Goal: Transaction & Acquisition: Download file/media

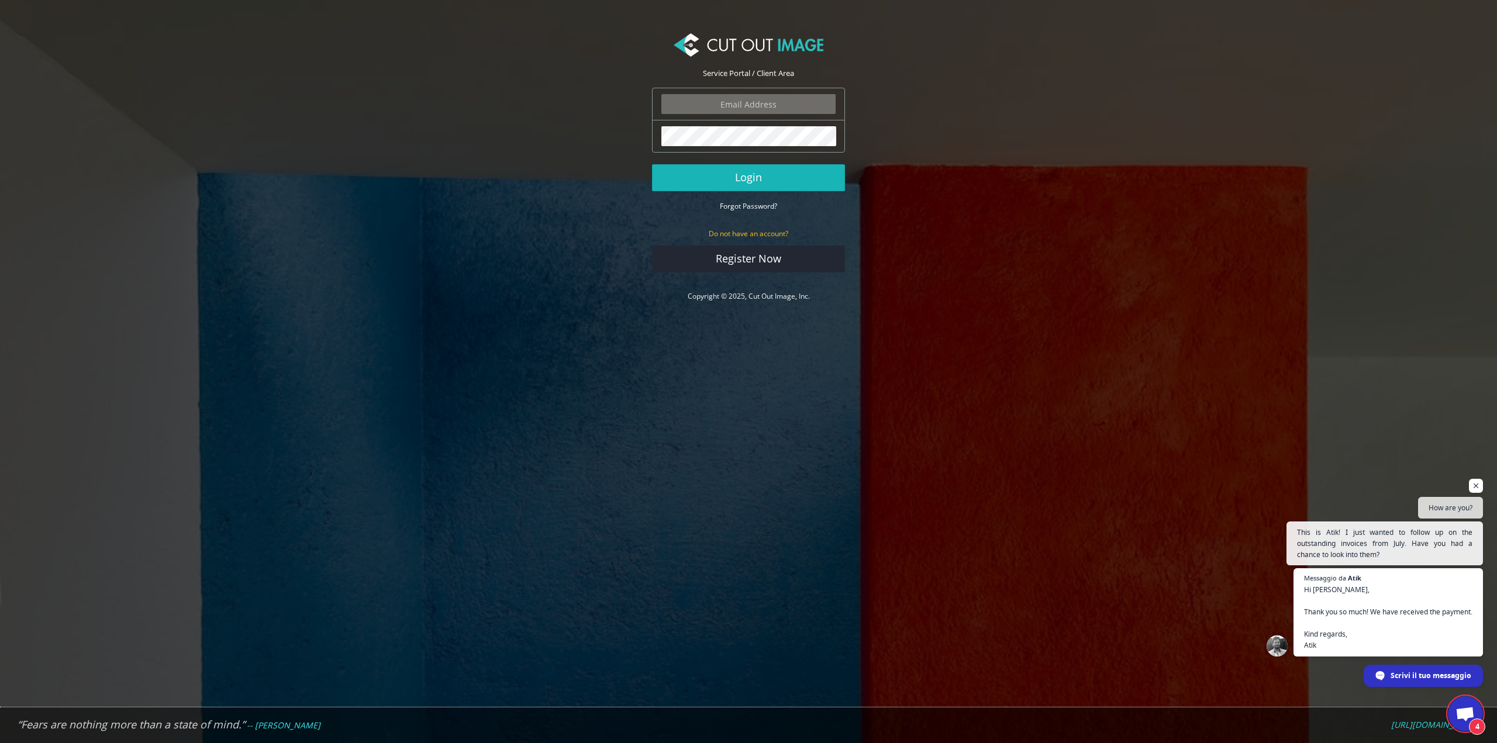
type input "info.tobestudio@gmail.com"
click at [753, 183] on button "Login" at bounding box center [748, 177] width 193 height 27
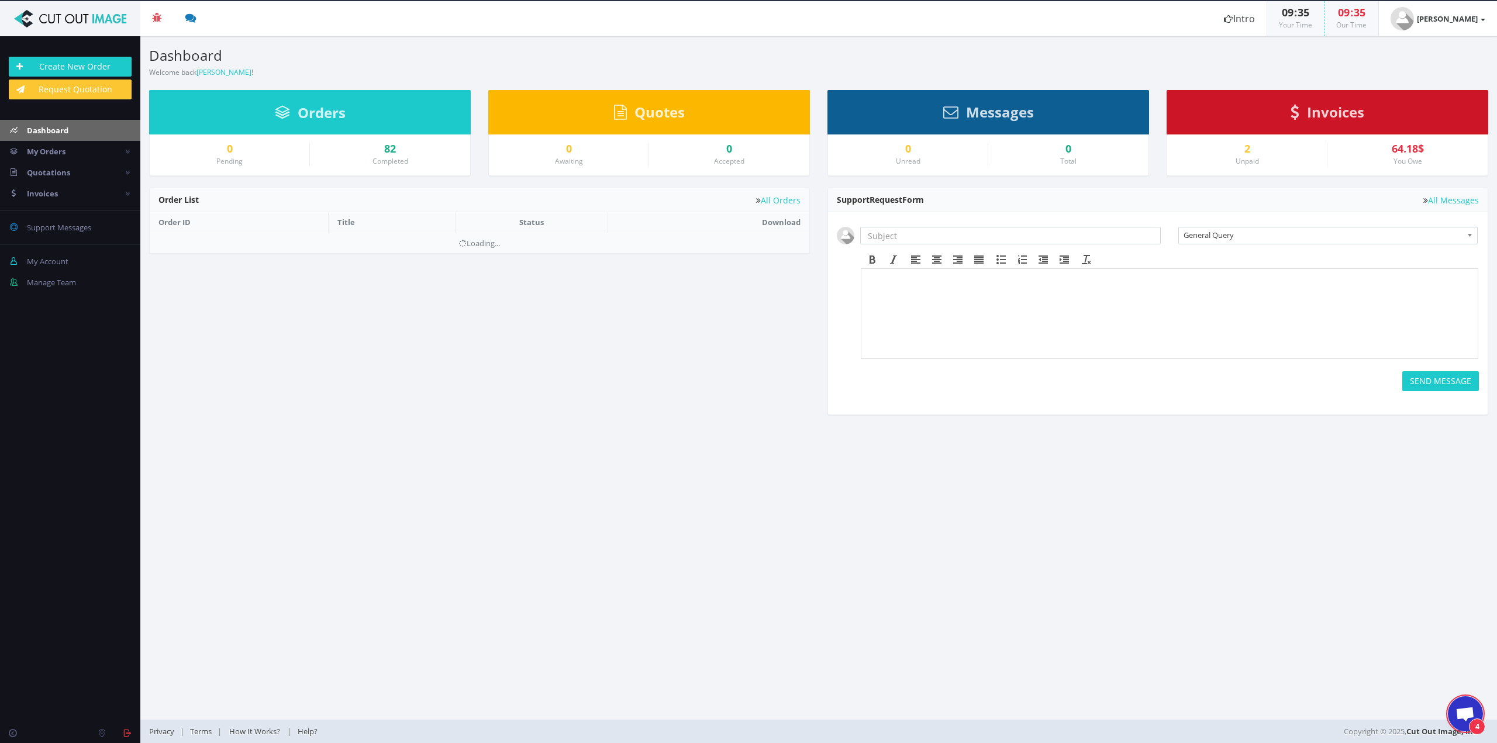
scroll to position [195, 0]
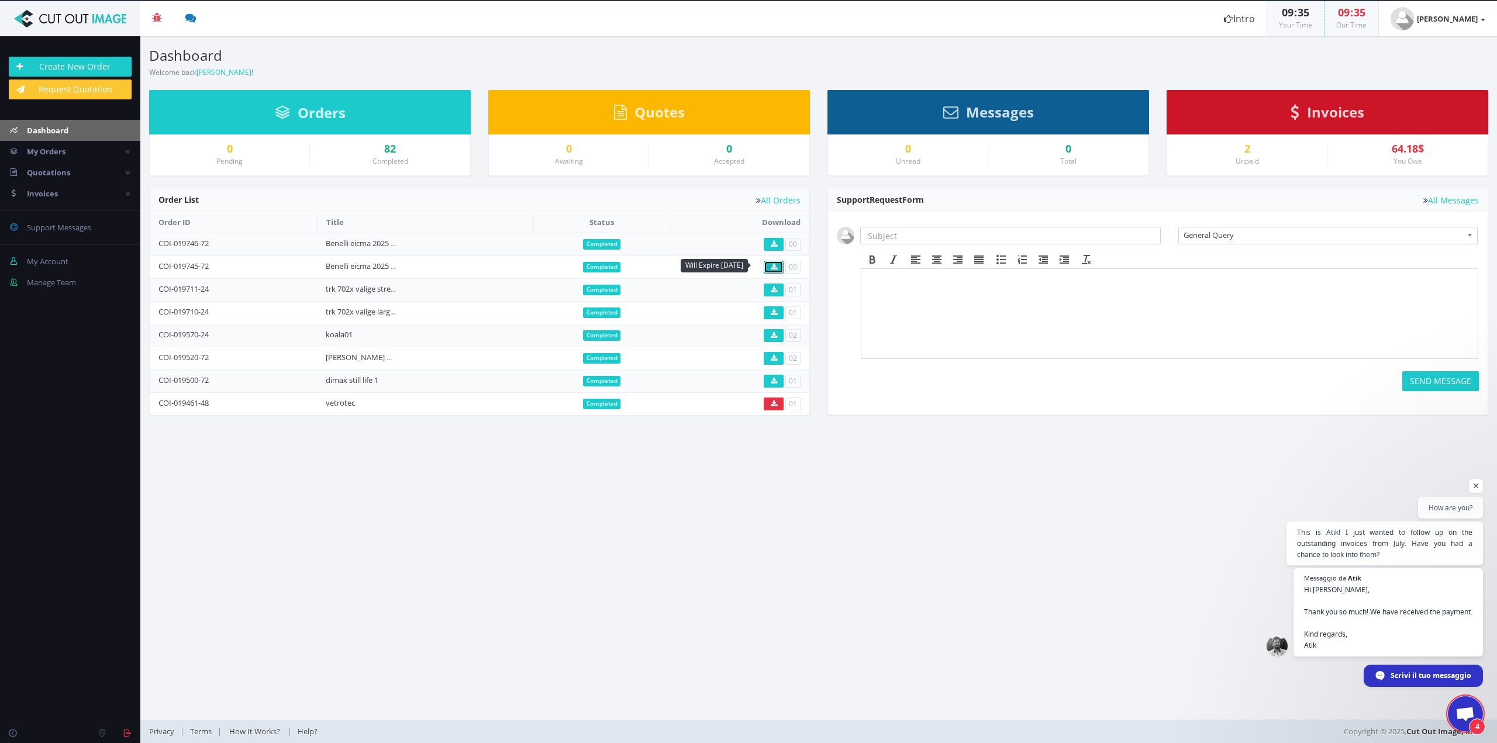
click at [772, 265] on icon at bounding box center [774, 267] width 6 height 7
click at [778, 241] on link at bounding box center [774, 244] width 20 height 13
